Goal: Task Accomplishment & Management: Manage account settings

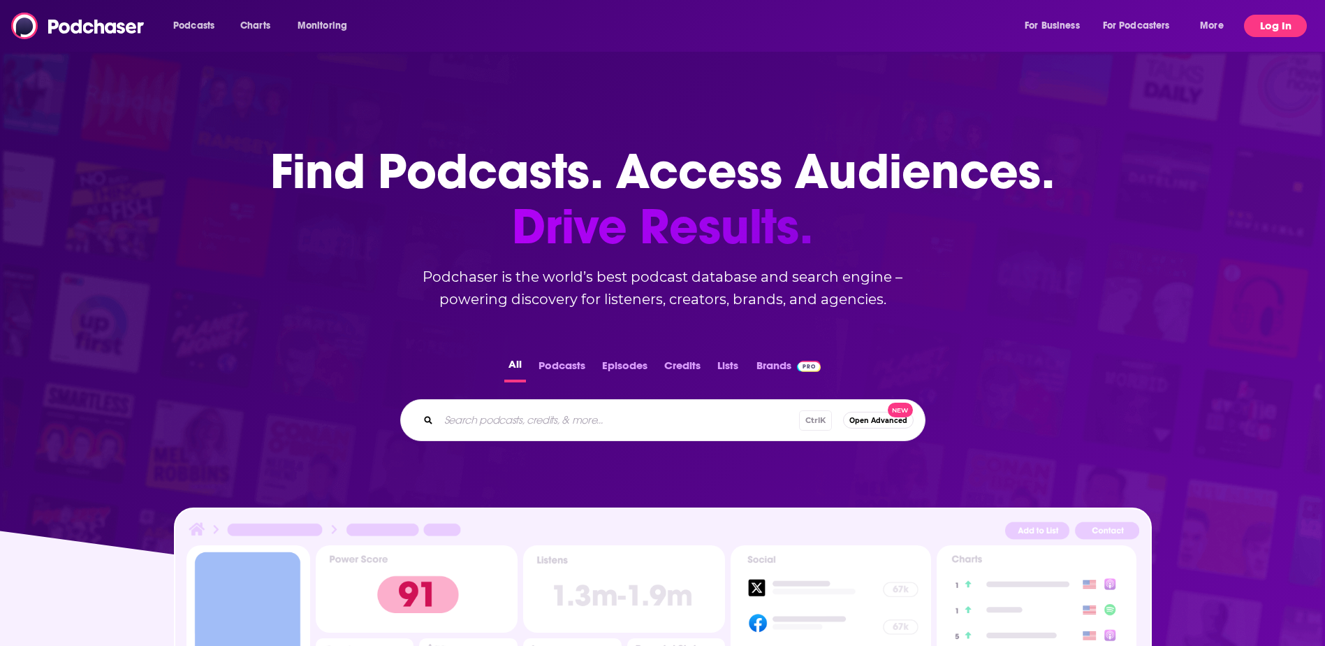
click at [1254, 26] on button "Log In" at bounding box center [1275, 26] width 63 height 22
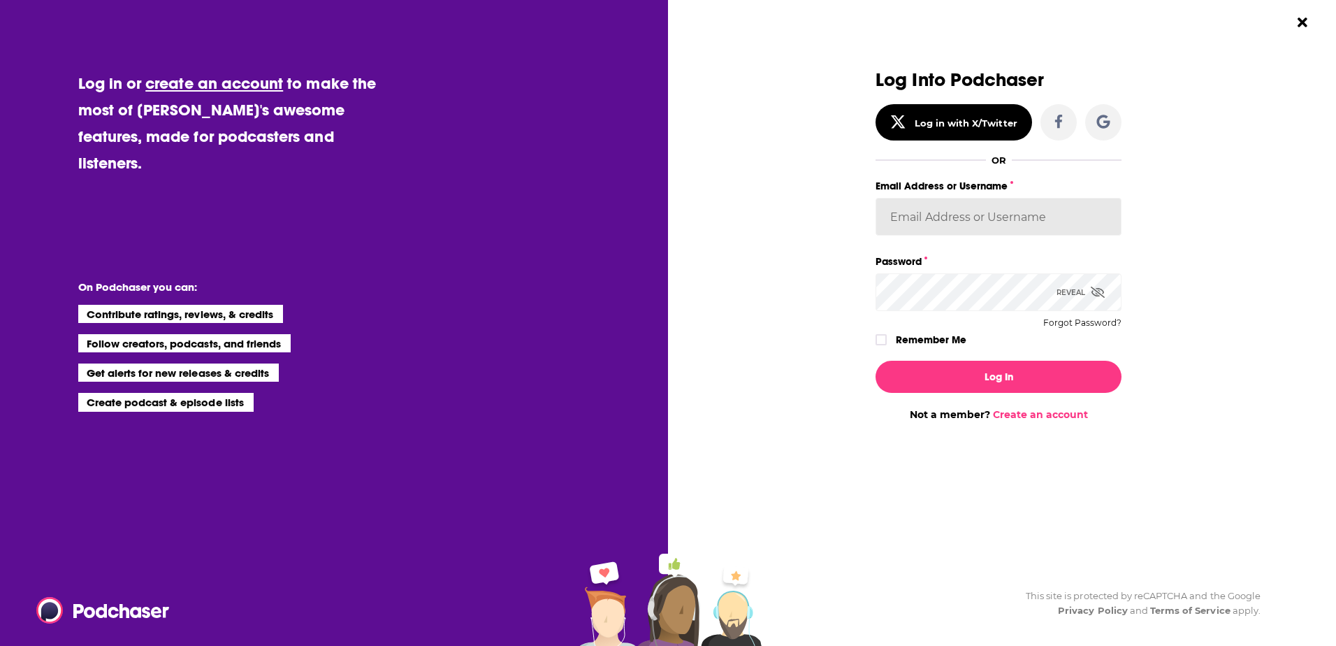
click at [954, 219] on input "Email Address or Username" at bounding box center [998, 217] width 246 height 38
click at [875, 361] on button "Log In" at bounding box center [998, 377] width 246 height 32
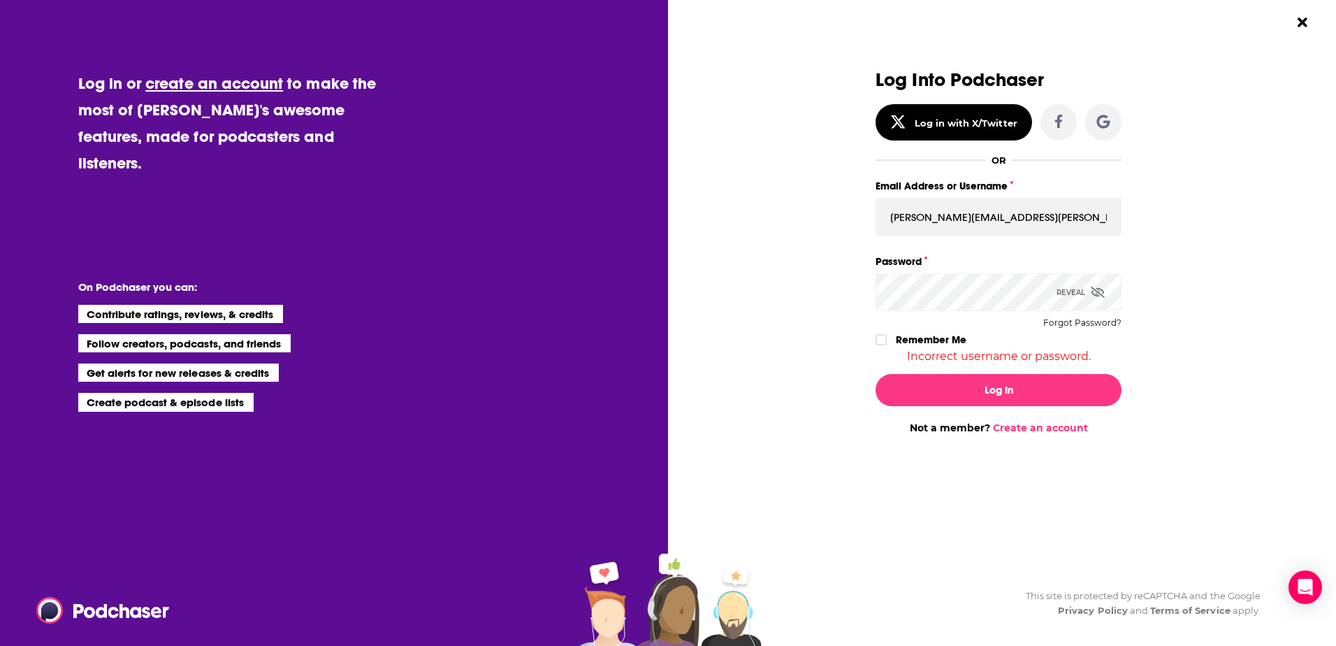
click at [1103, 296] on icon "Dialog" at bounding box center [1098, 291] width 14 height 11
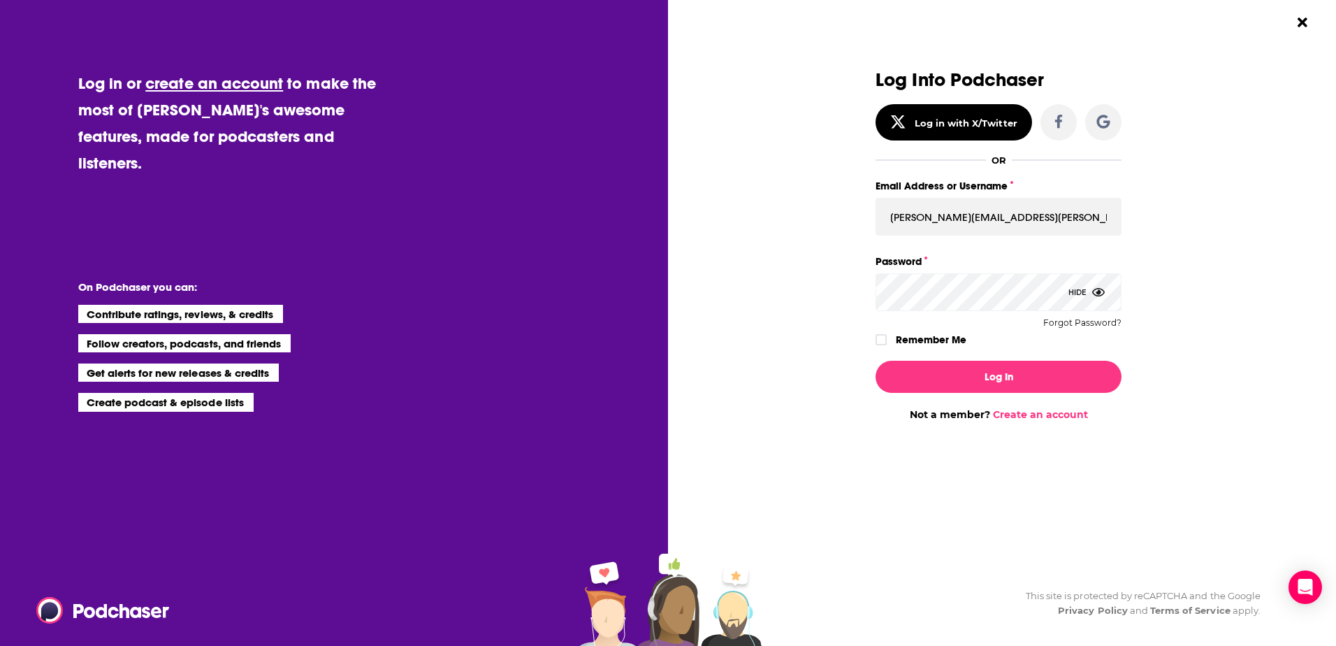
click at [875, 361] on button "Log In" at bounding box center [998, 377] width 246 height 32
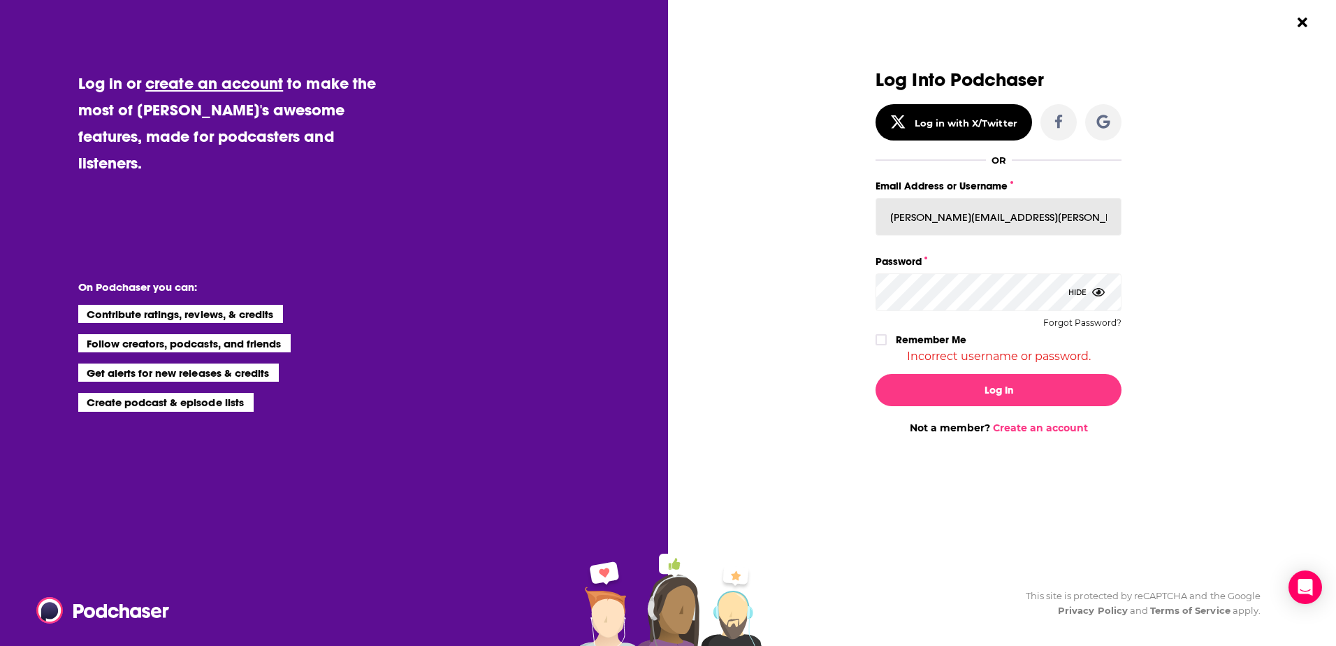
click at [1005, 221] on input "[PERSON_NAME][EMAIL_ADDRESS][PERSON_NAME][DOMAIN_NAME]" at bounding box center [998, 217] width 246 height 38
type input "k"
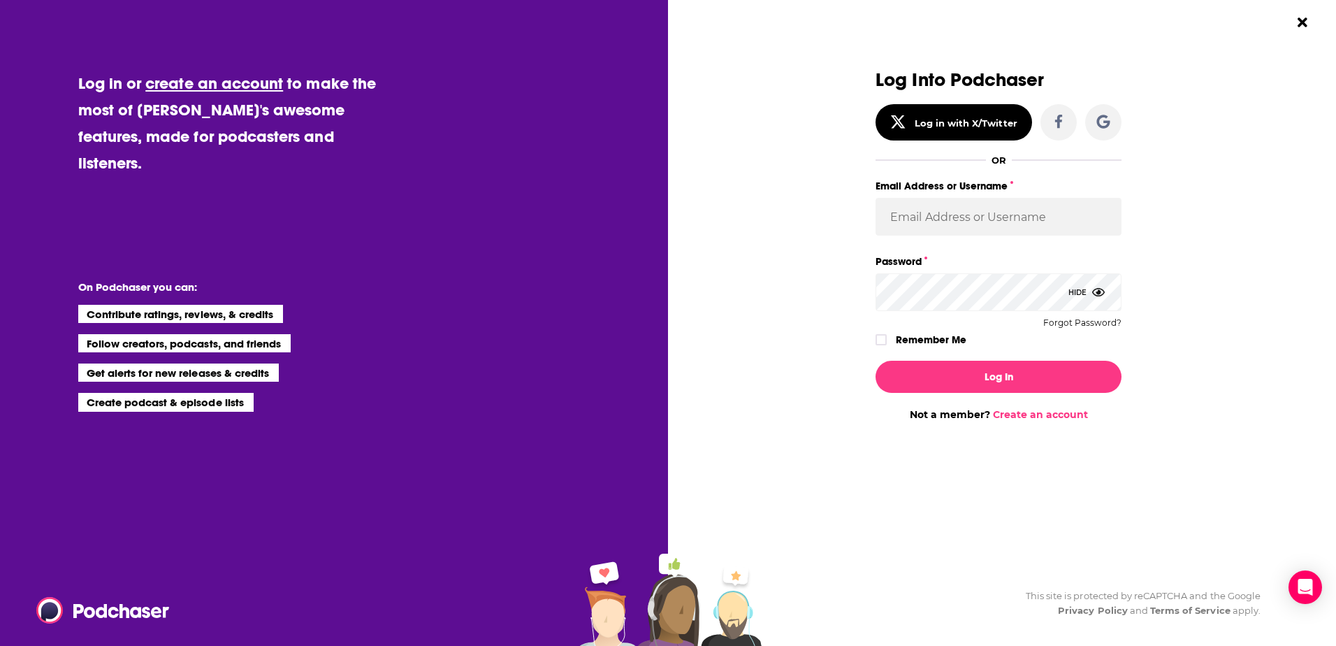
click at [798, 272] on div "Dialog" at bounding box center [752, 245] width 246 height 351
click at [999, 209] on input "Email Address or Username" at bounding box center [998, 217] width 246 height 38
click at [1281, 337] on div "Log Into Podchaser Log in with X/Twitter OR Email Address or Username Password …" at bounding box center [1008, 323] width 655 height 646
click at [664, 104] on div "Log in or create an account to make the most of [PERSON_NAME]'s awesome feature…" at bounding box center [334, 323] width 668 height 646
